Goal: Find specific page/section: Find specific page/section

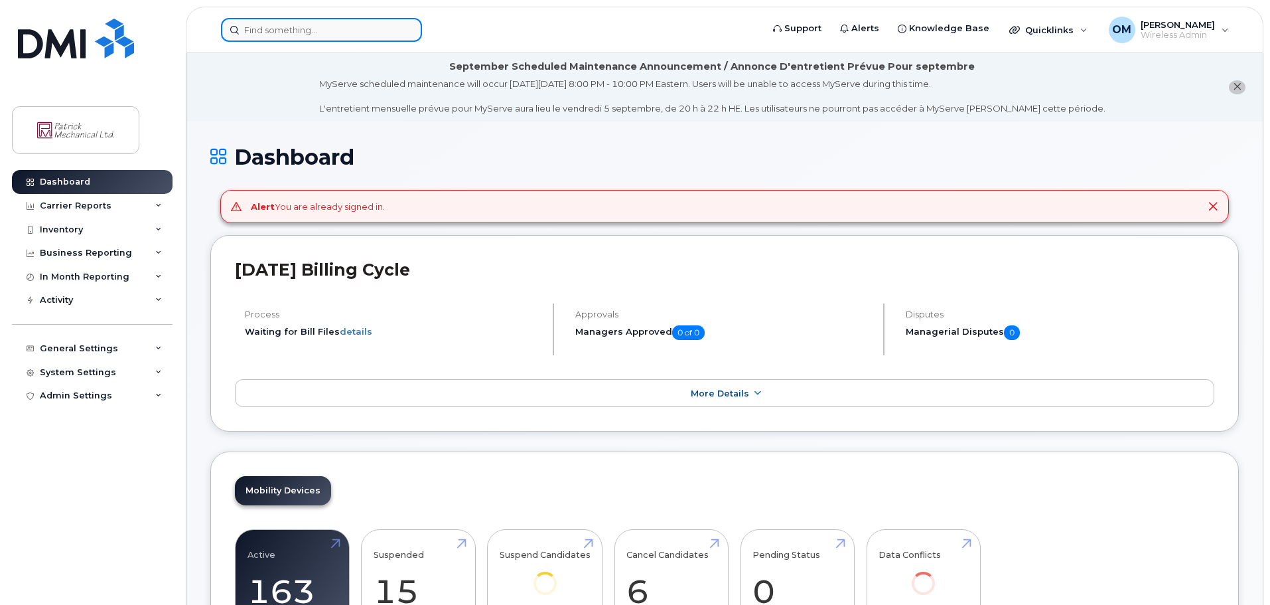
click at [255, 34] on input at bounding box center [321, 30] width 201 height 24
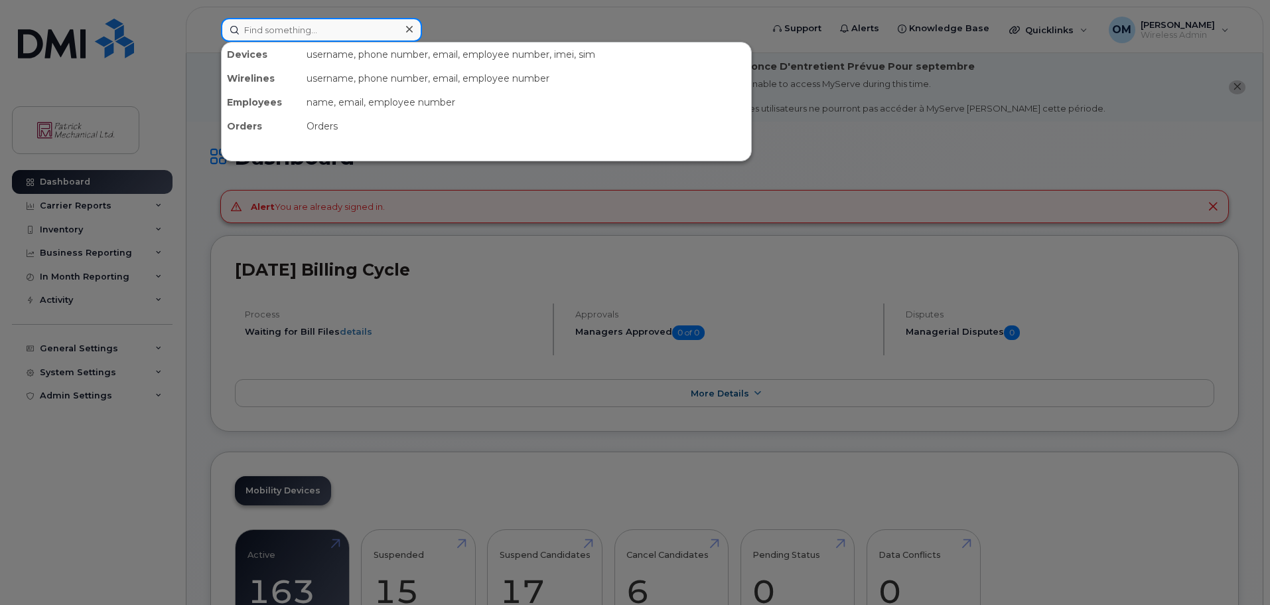
type input "s"
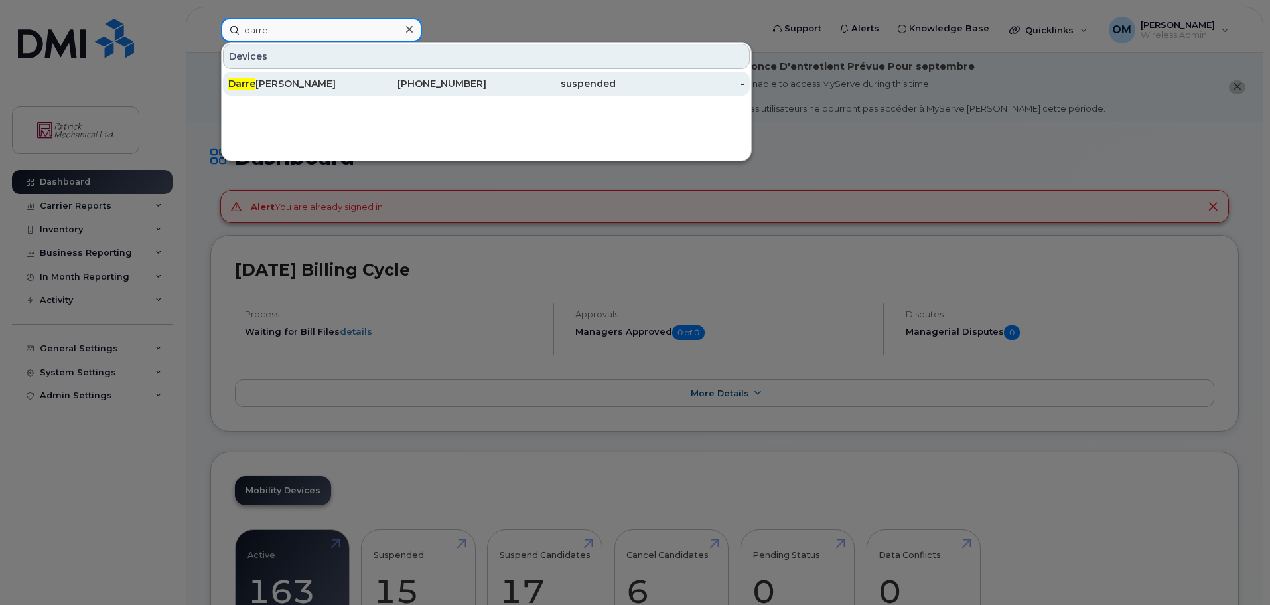
type input "darre"
click at [308, 84] on div "Darre [PERSON_NAME]" at bounding box center [292, 83] width 129 height 13
